Goal: Information Seeking & Learning: Learn about a topic

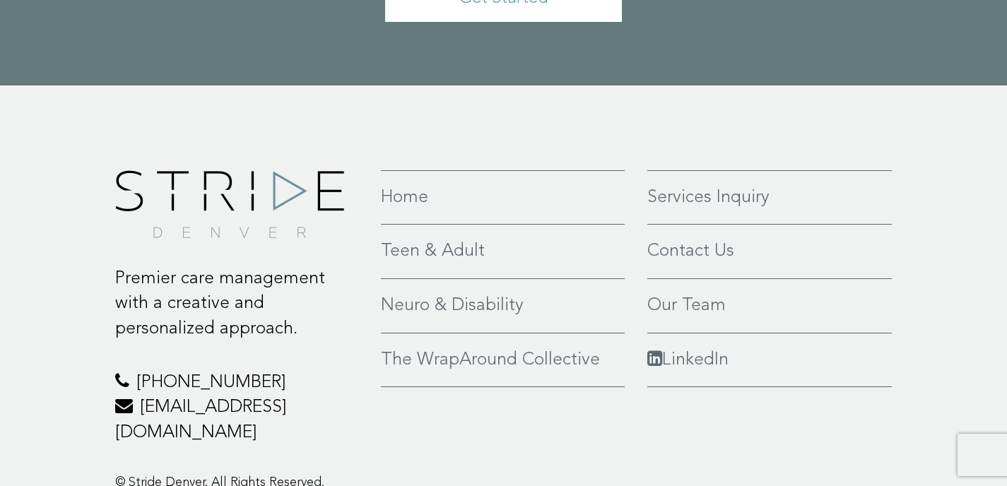
scroll to position [3337, 0]
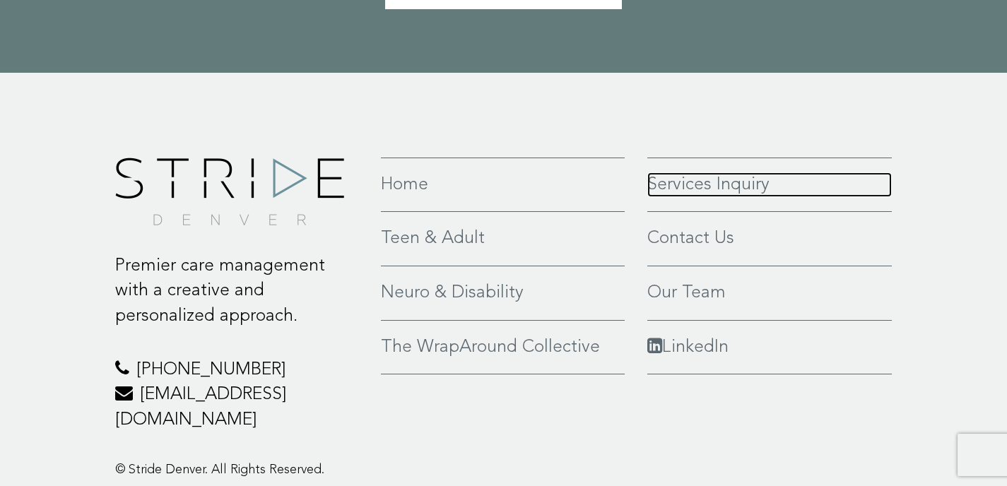
click at [666, 172] on link "Services Inquiry" at bounding box center [769, 184] width 245 height 25
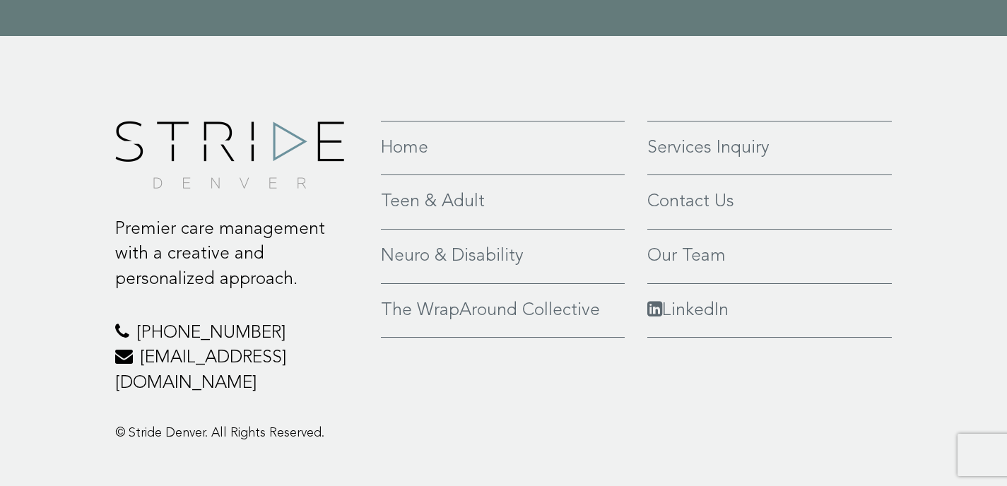
scroll to position [2032, 0]
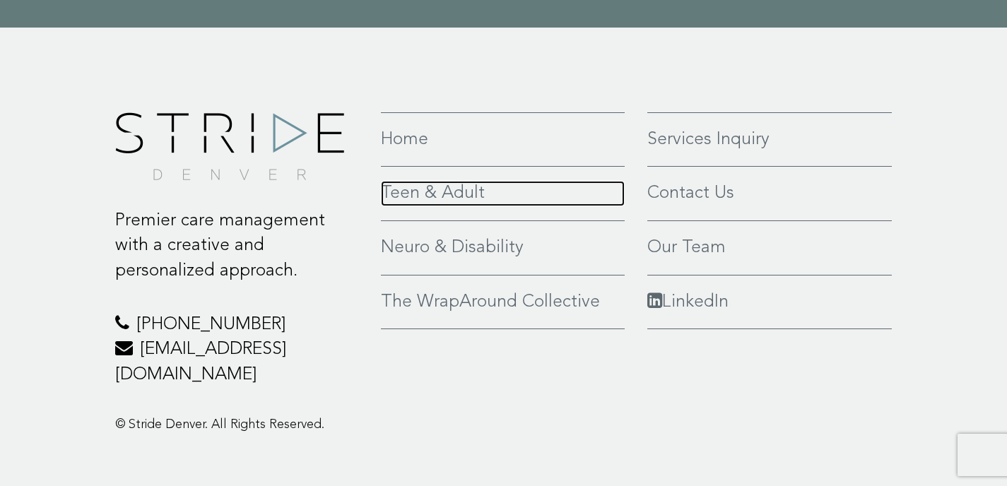
click at [439, 188] on link "Teen & Adult" at bounding box center [503, 193] width 244 height 25
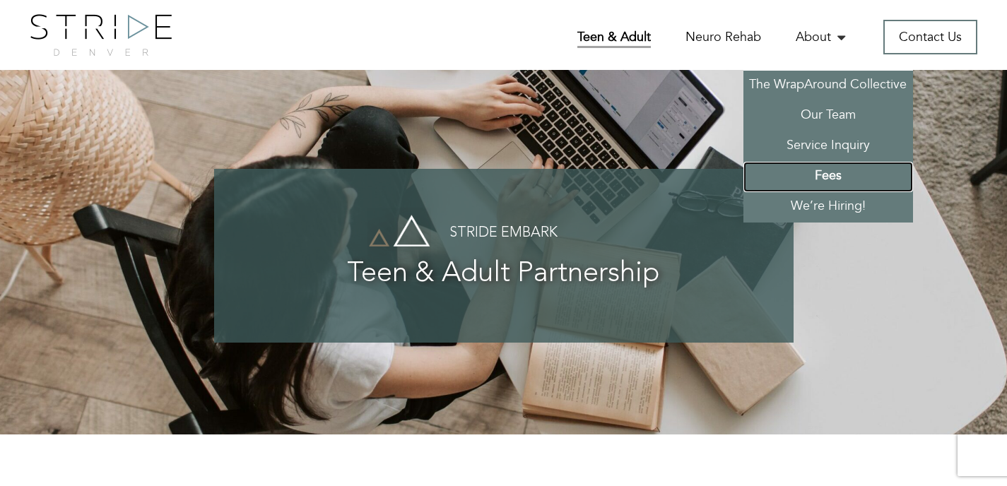
click at [829, 168] on link "Fees" at bounding box center [828, 177] width 170 height 30
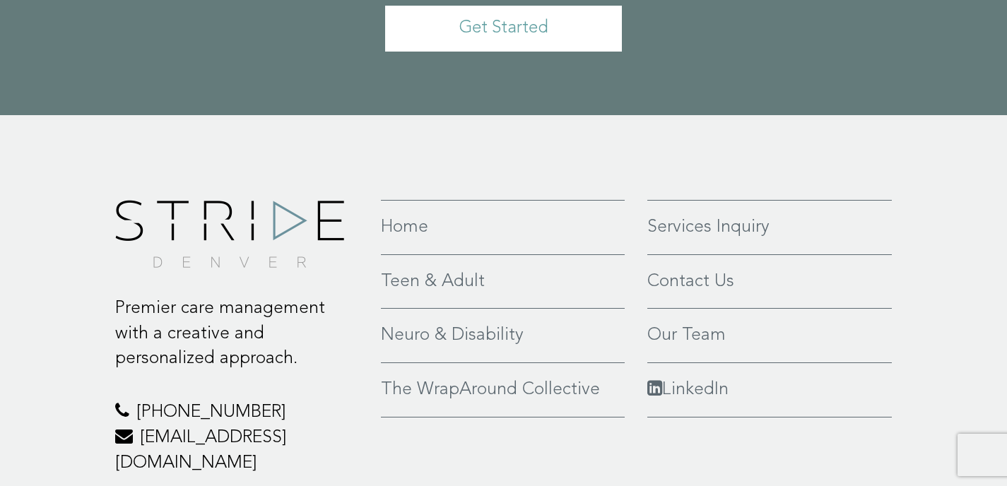
scroll to position [983, 0]
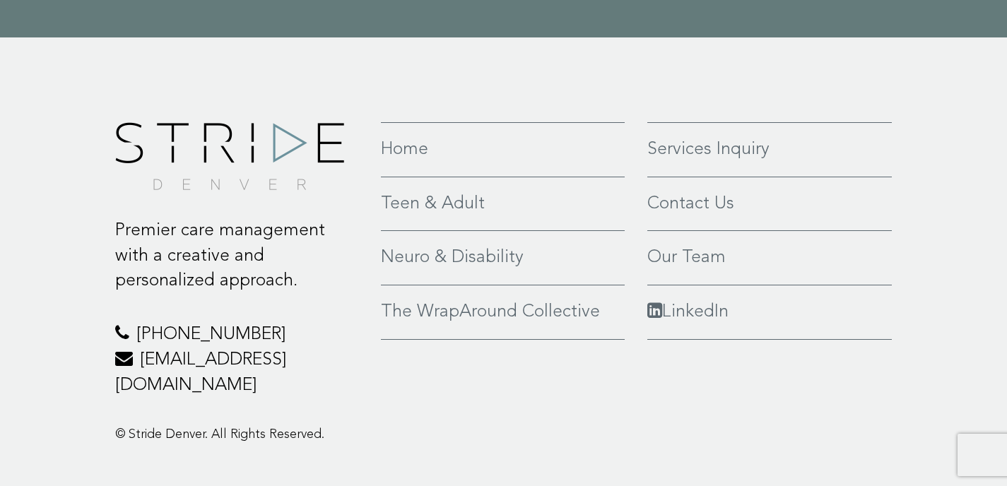
click at [557, 200] on ul "Home Teen & Adult Neuro & Disability The WrapAround Collective" at bounding box center [503, 231] width 244 height 218
